Goal: Task Accomplishment & Management: Complete application form

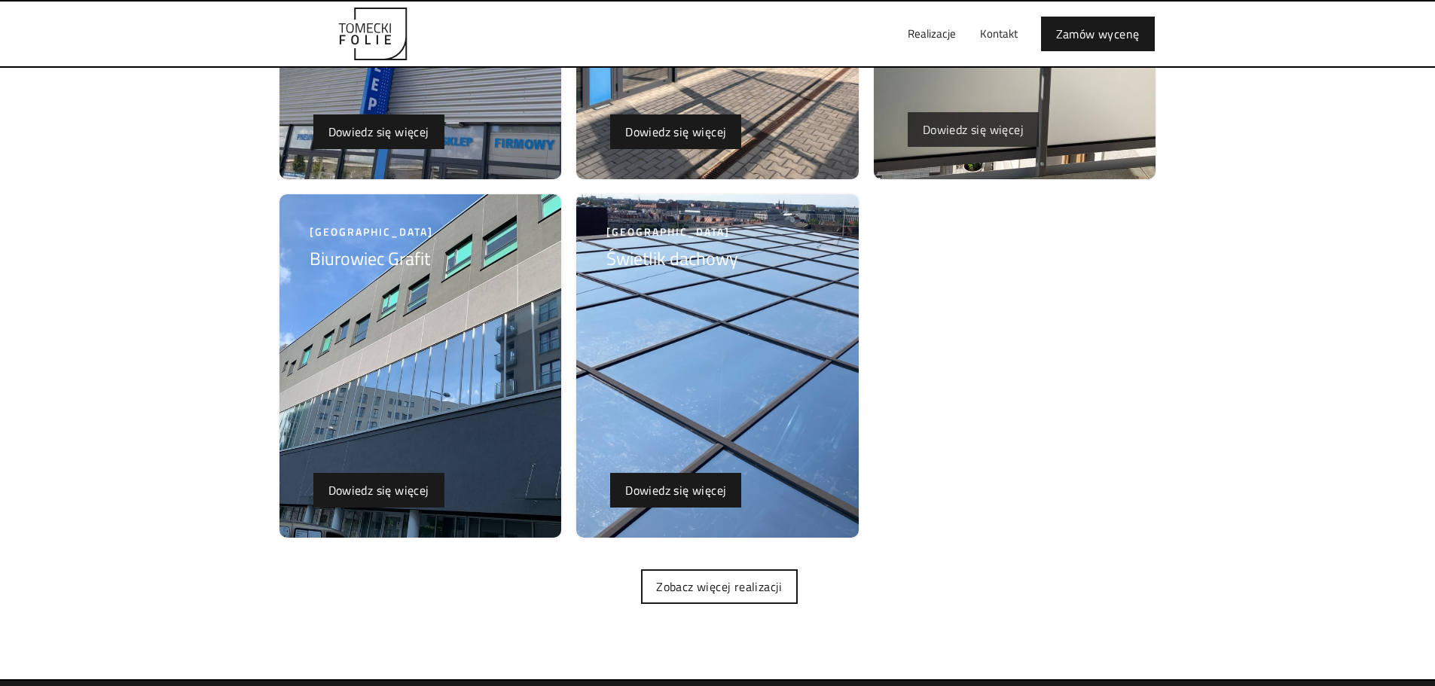
scroll to position [3917, 0]
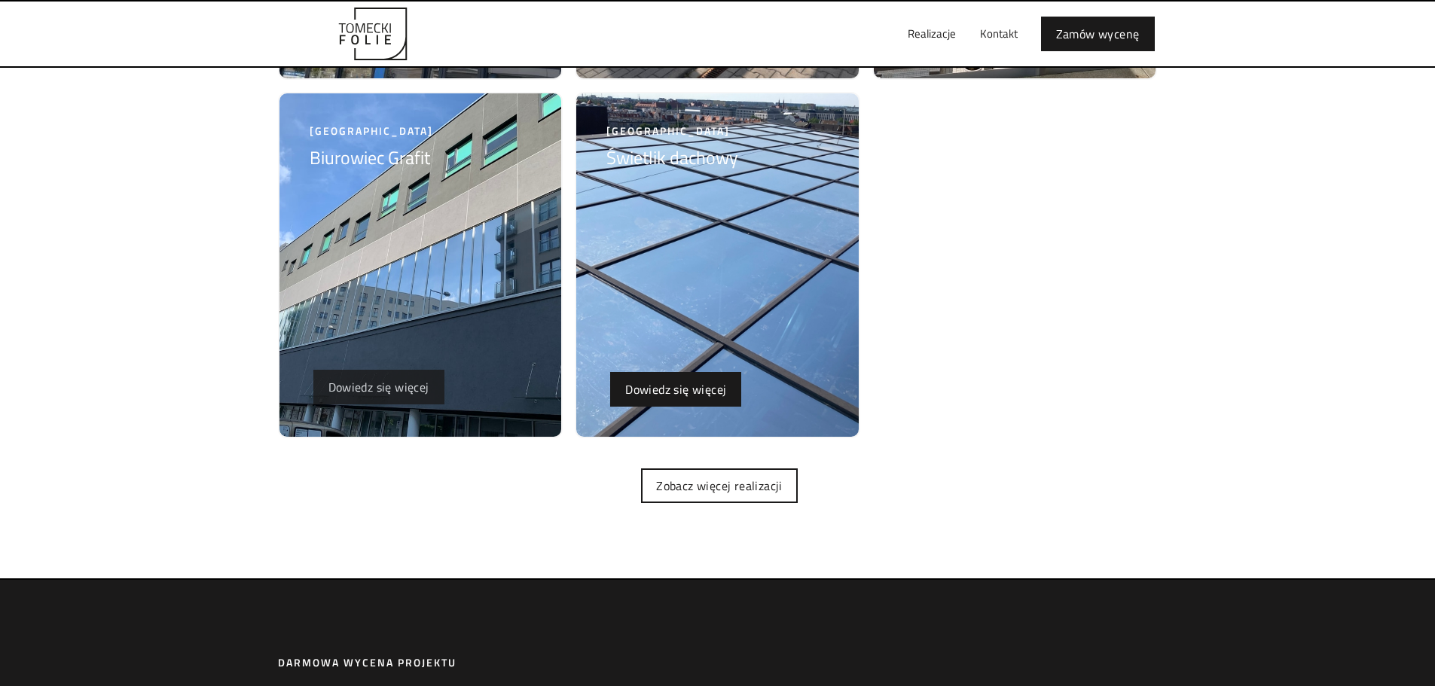
click at [391, 377] on link "Dowiedz się więcej" at bounding box center [378, 387] width 131 height 35
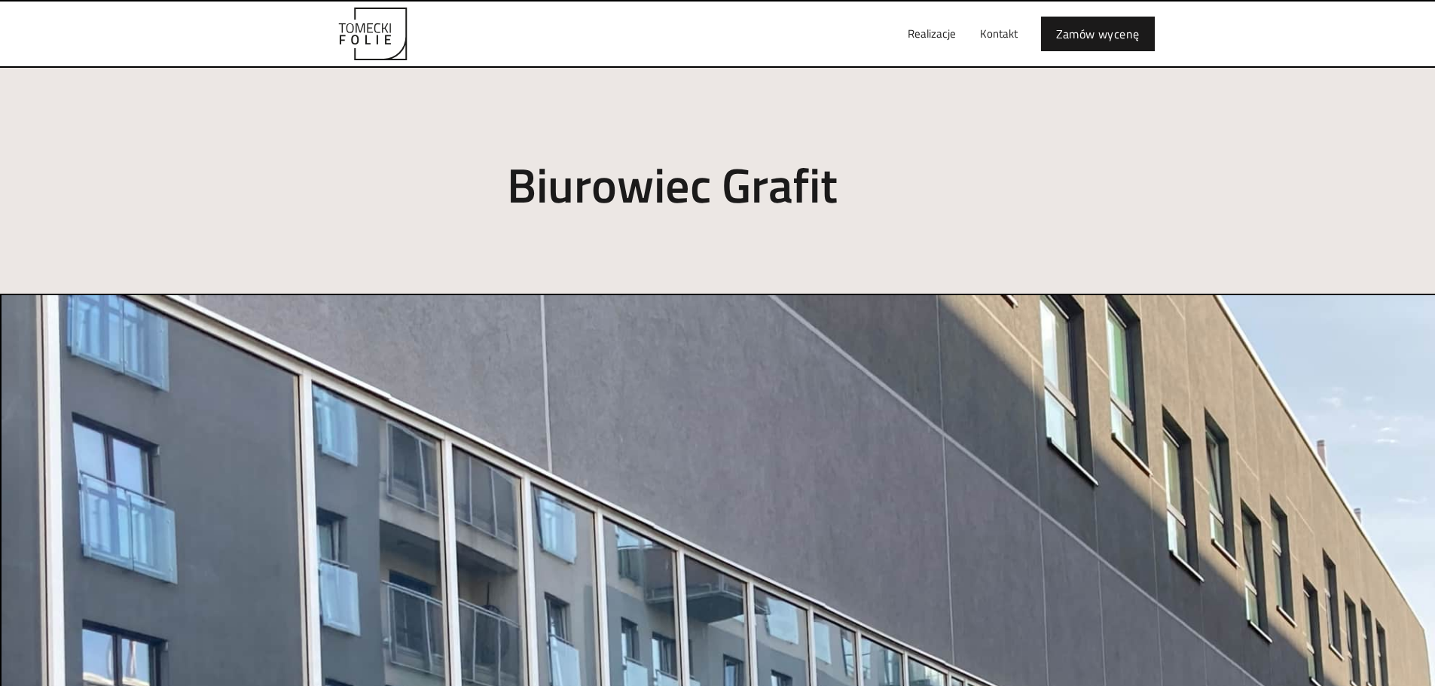
click at [353, 32] on img "home" at bounding box center [373, 34] width 166 height 53
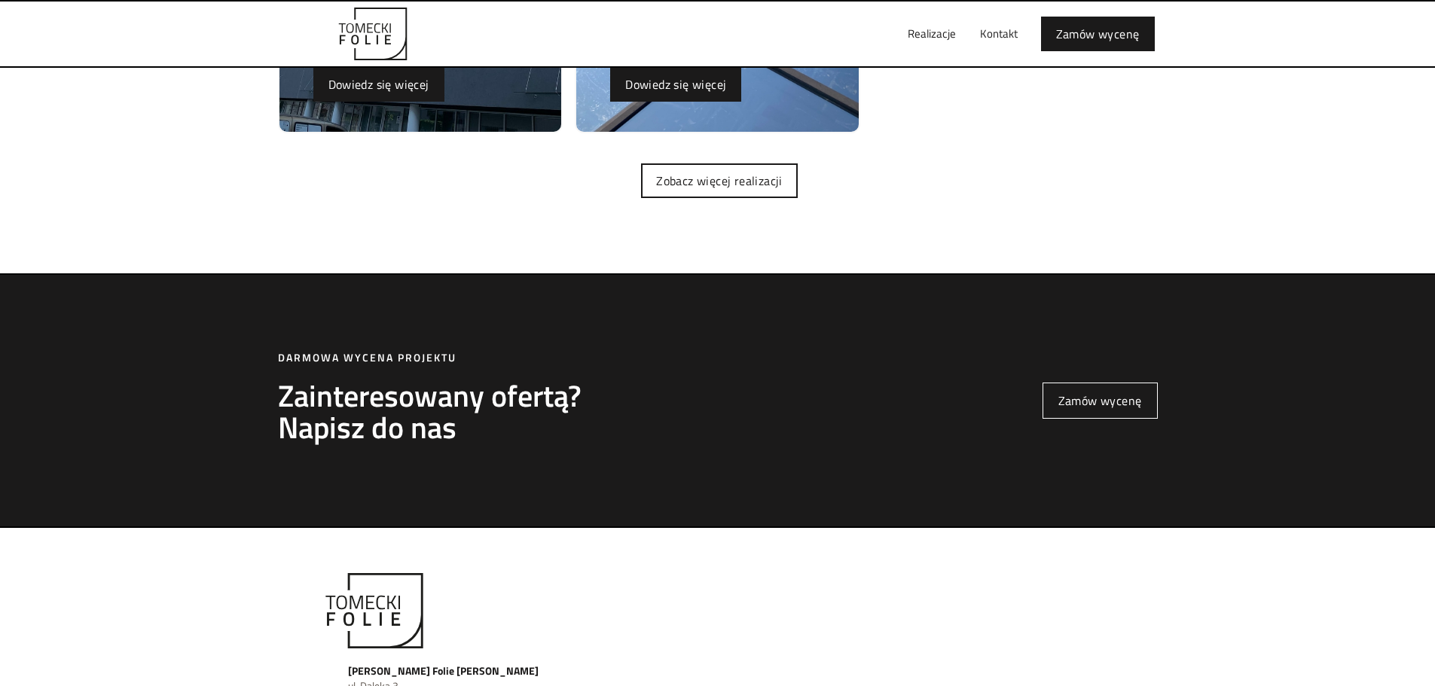
scroll to position [4352, 0]
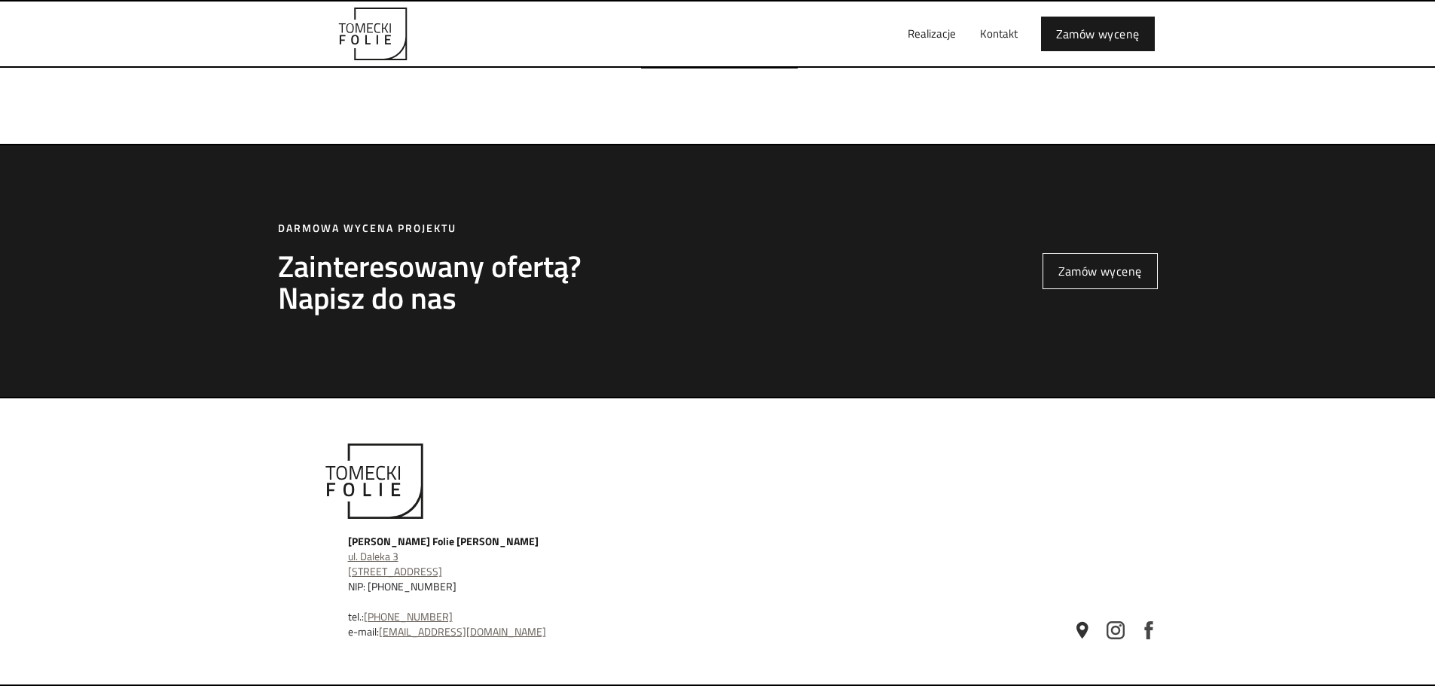
click at [1156, 264] on link "Zamów wycenę" at bounding box center [1100, 271] width 115 height 36
